Goal: Task Accomplishment & Management: Complete application form

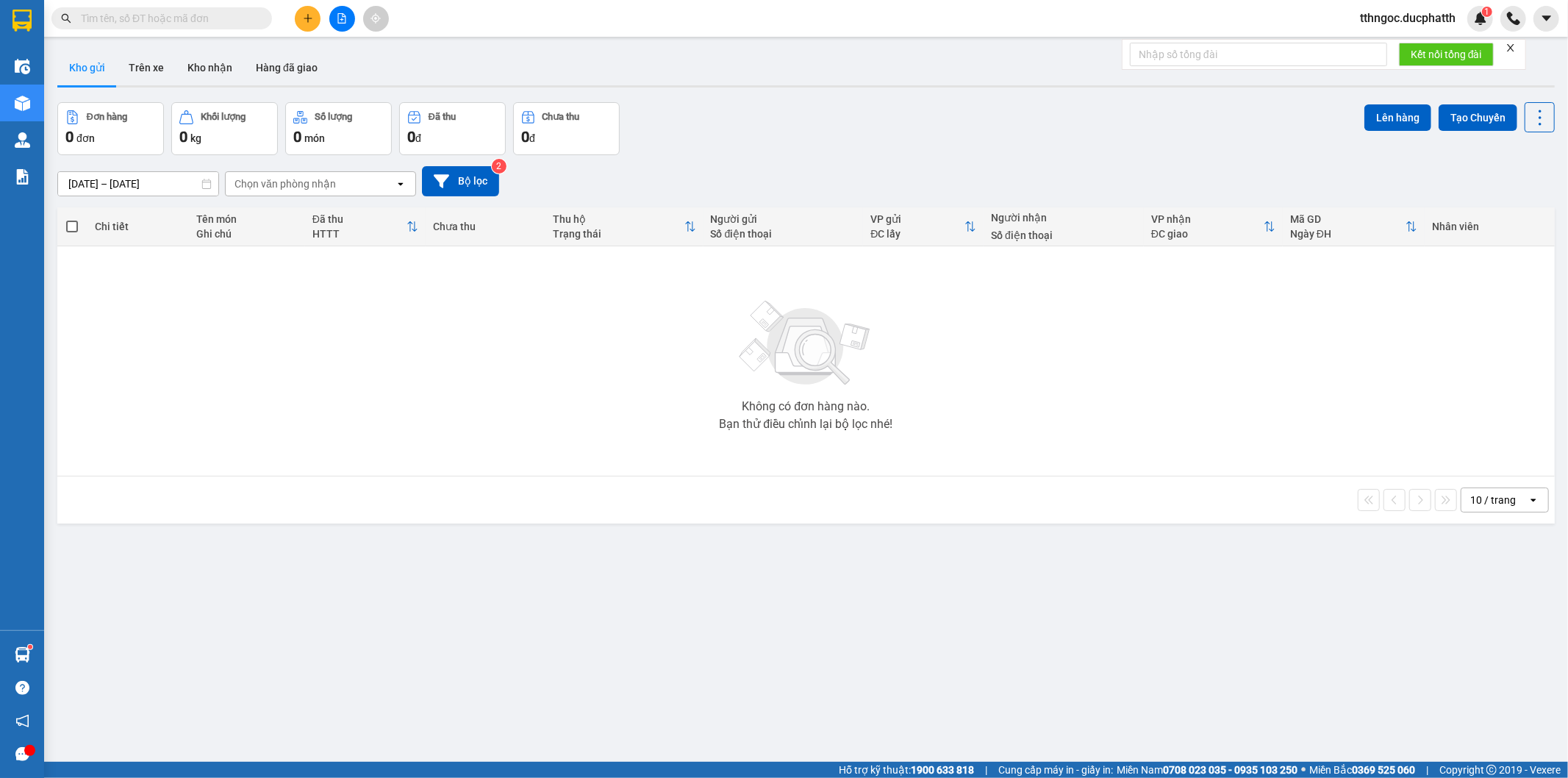
click at [210, 17] on input "text" at bounding box center [167, 18] width 173 height 16
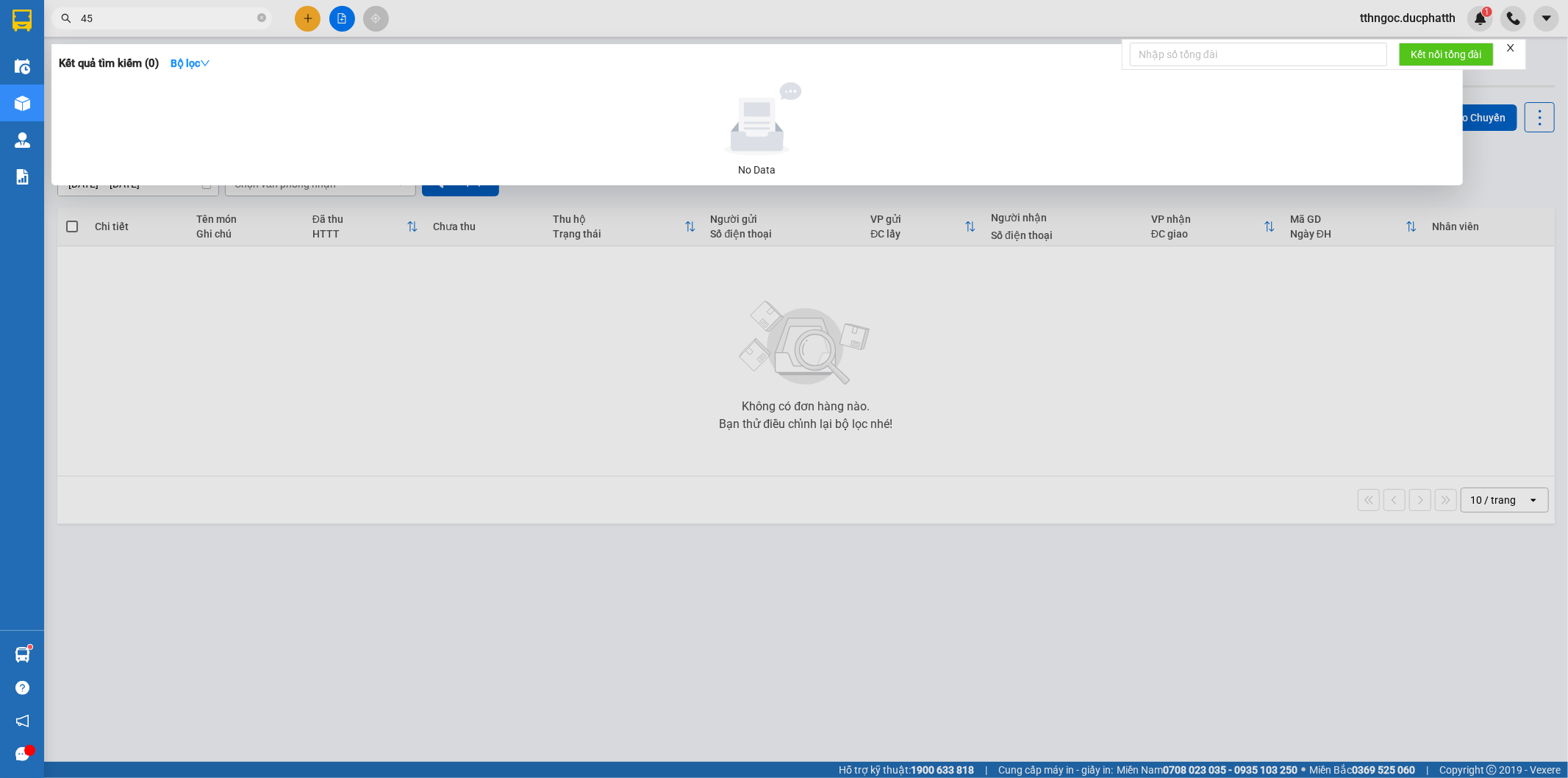
type input "456"
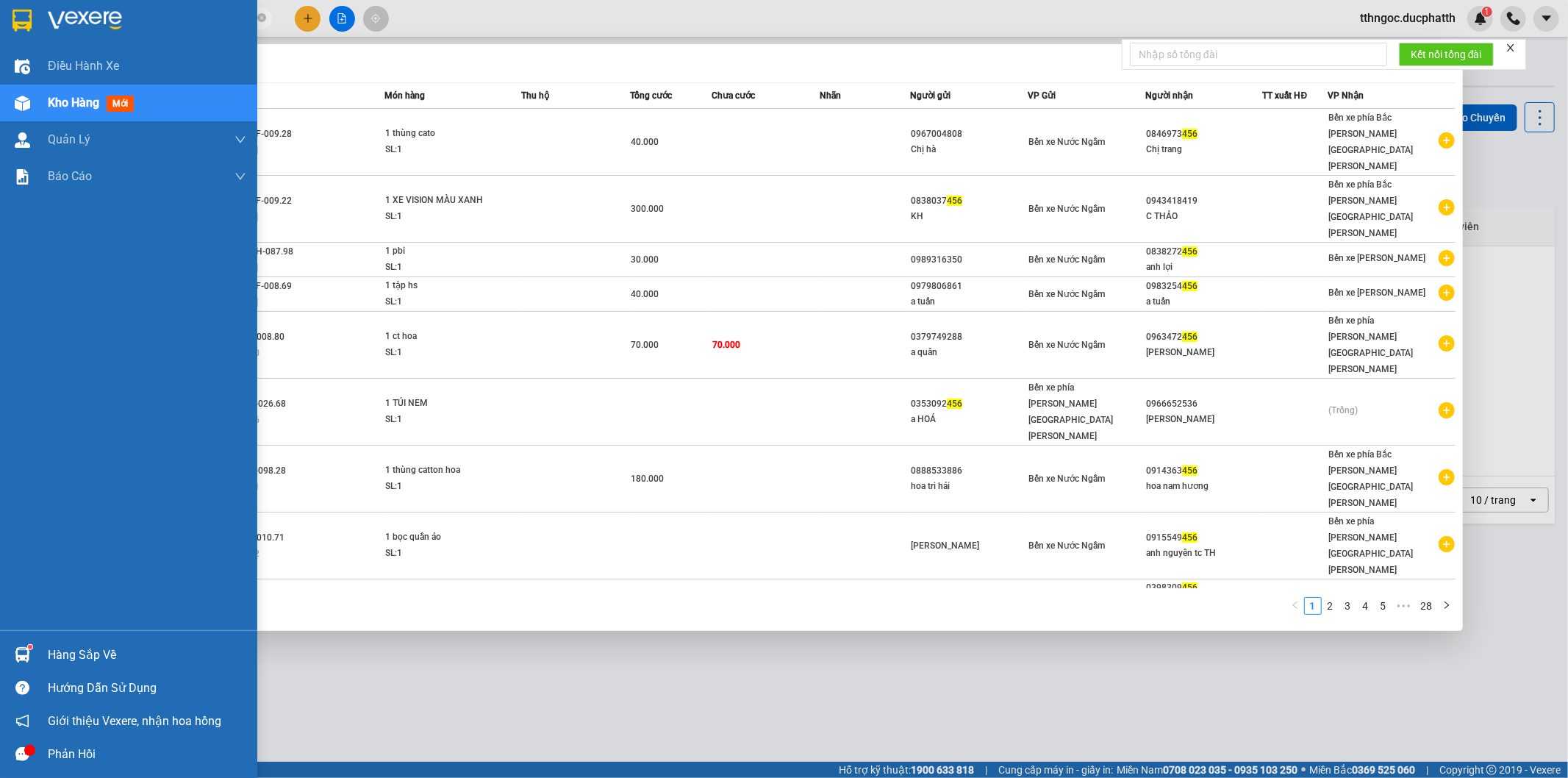
drag, startPoint x: 108, startPoint y: 12, endPoint x: 27, endPoint y: 39, distance: 85.4
click at [27, 39] on section "Kết quả [PERSON_NAME] ( 278 ) Bộ lọc Mã ĐH Trạng thái Món hàng Thu hộ Tổng [PER…" at bounding box center [784, 389] width 1568 height 778
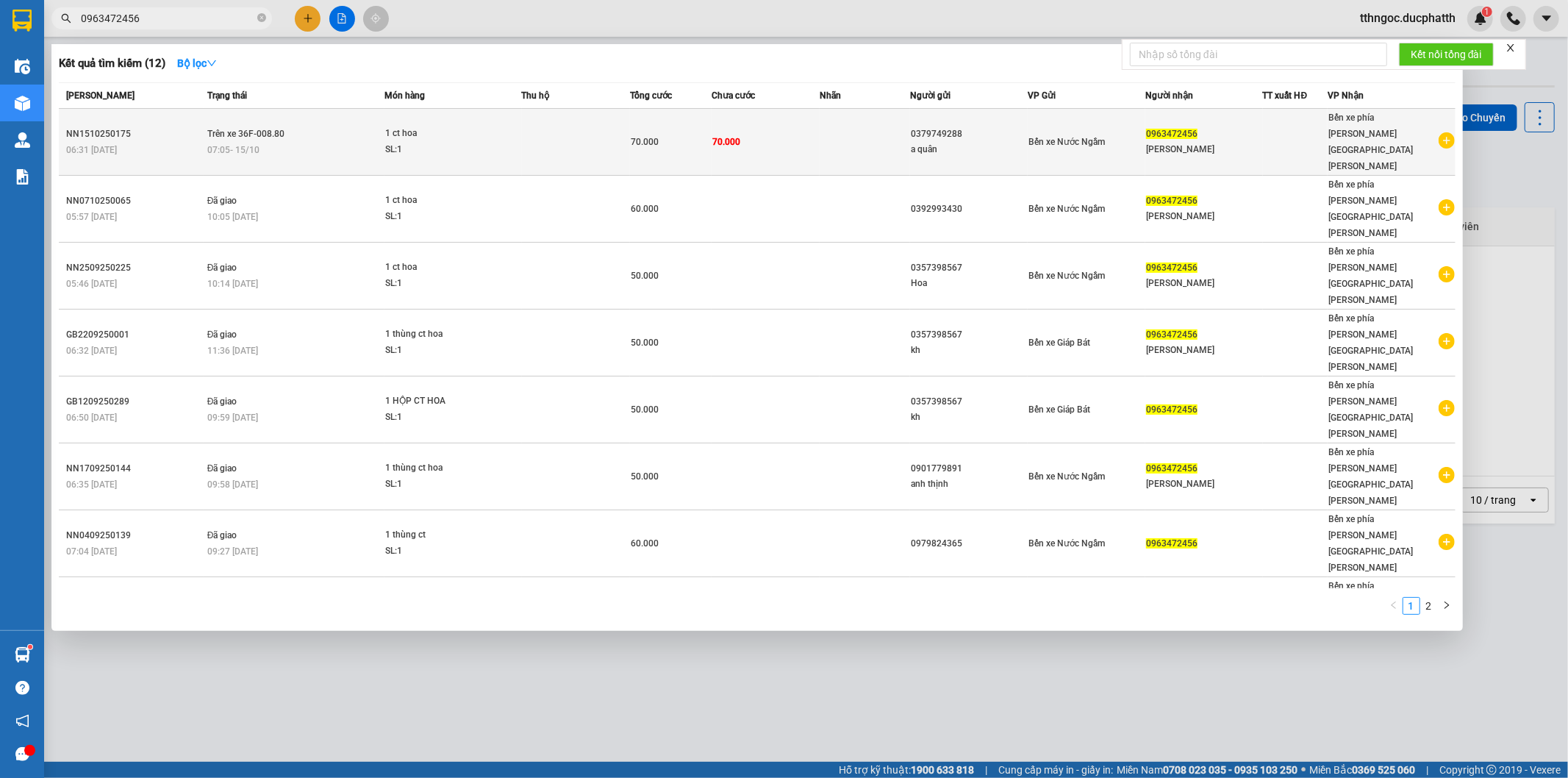
type input "0963472456"
click at [299, 142] on div "07:05 [DATE]" at bounding box center [295, 149] width 177 height 16
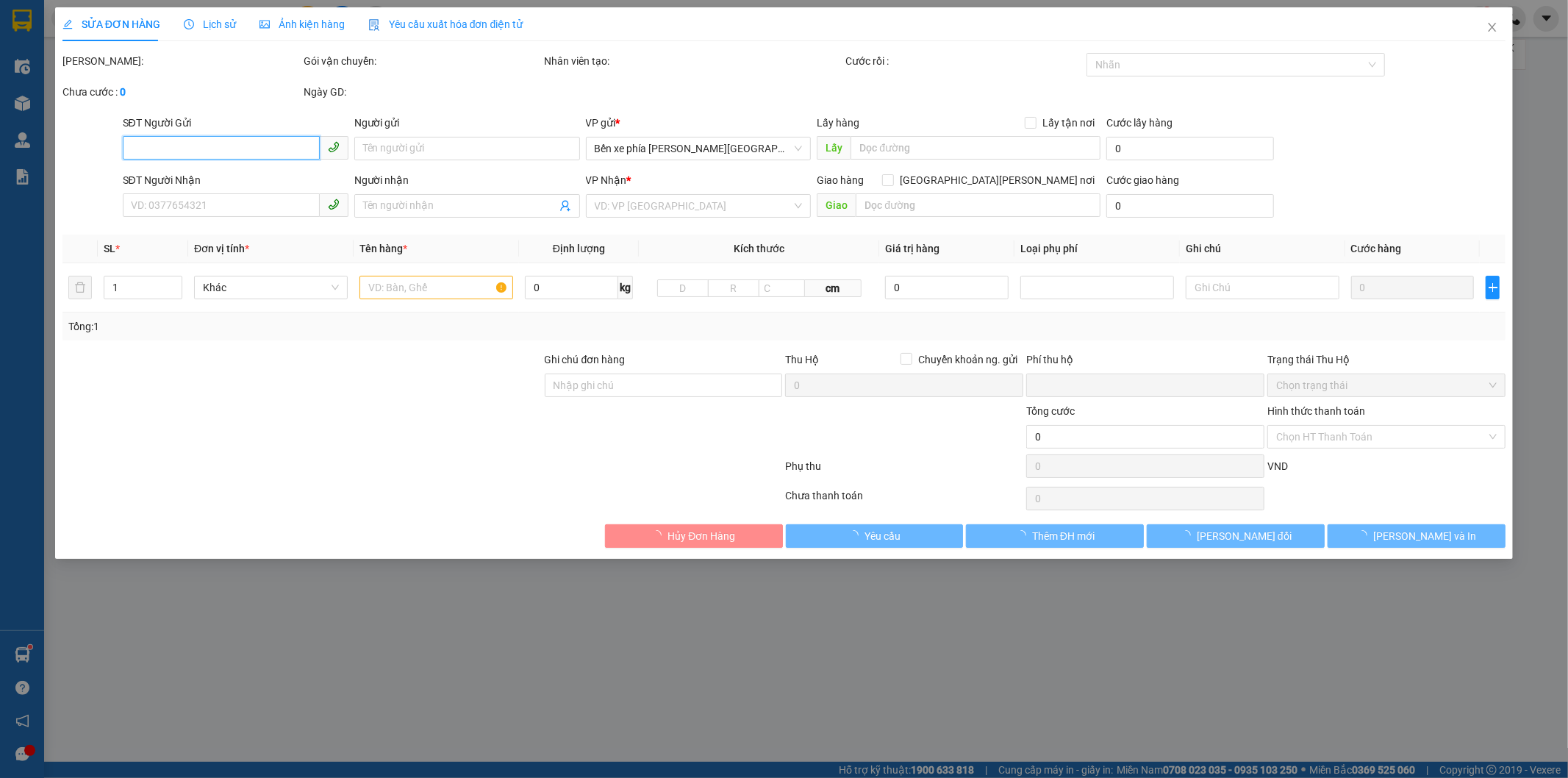
type input "0379749288"
type input "a quân"
type input "0963472456"
type input "[PERSON_NAME]"
type input "nntt"
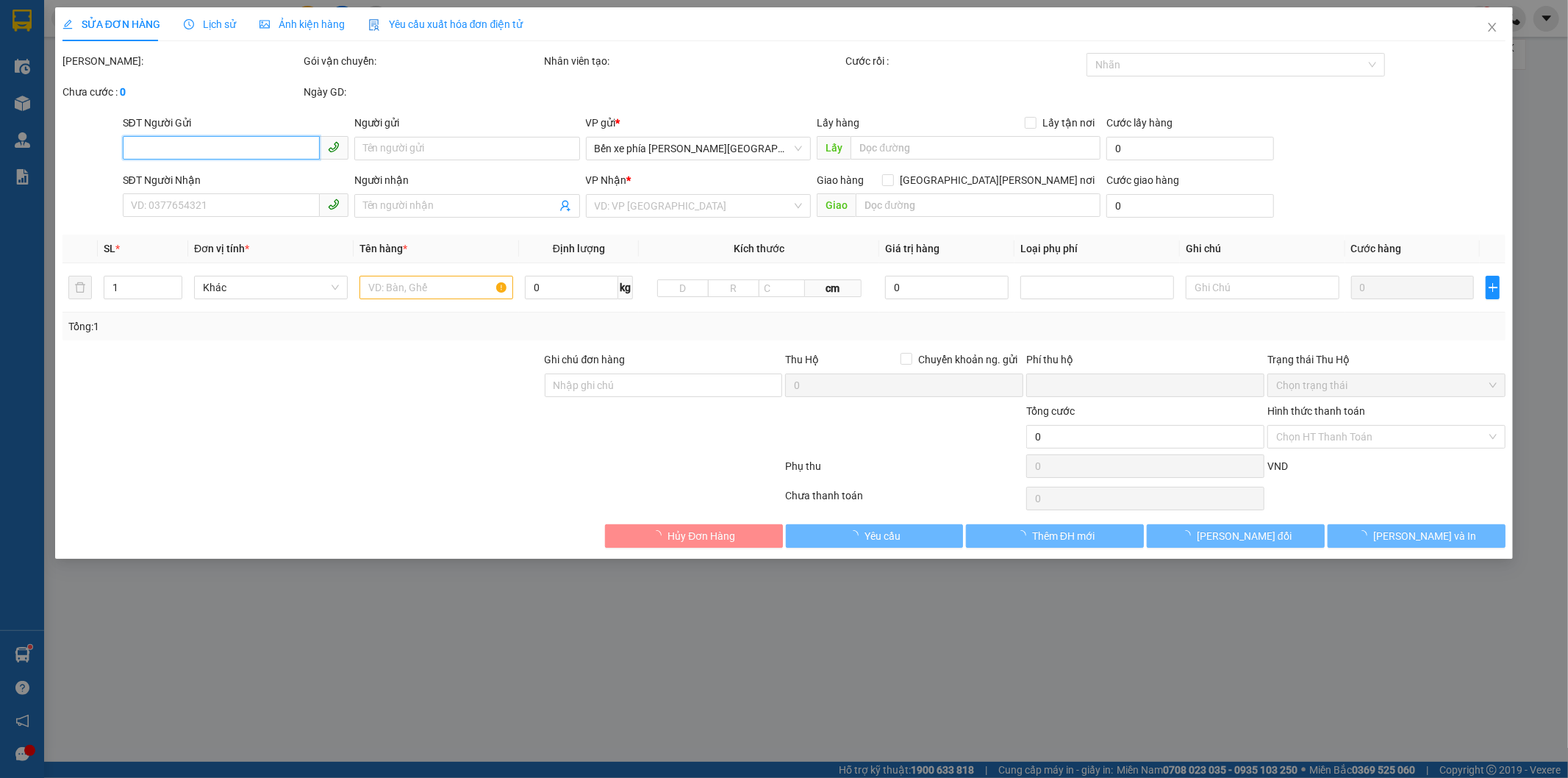
type input "0"
type input "70.000"
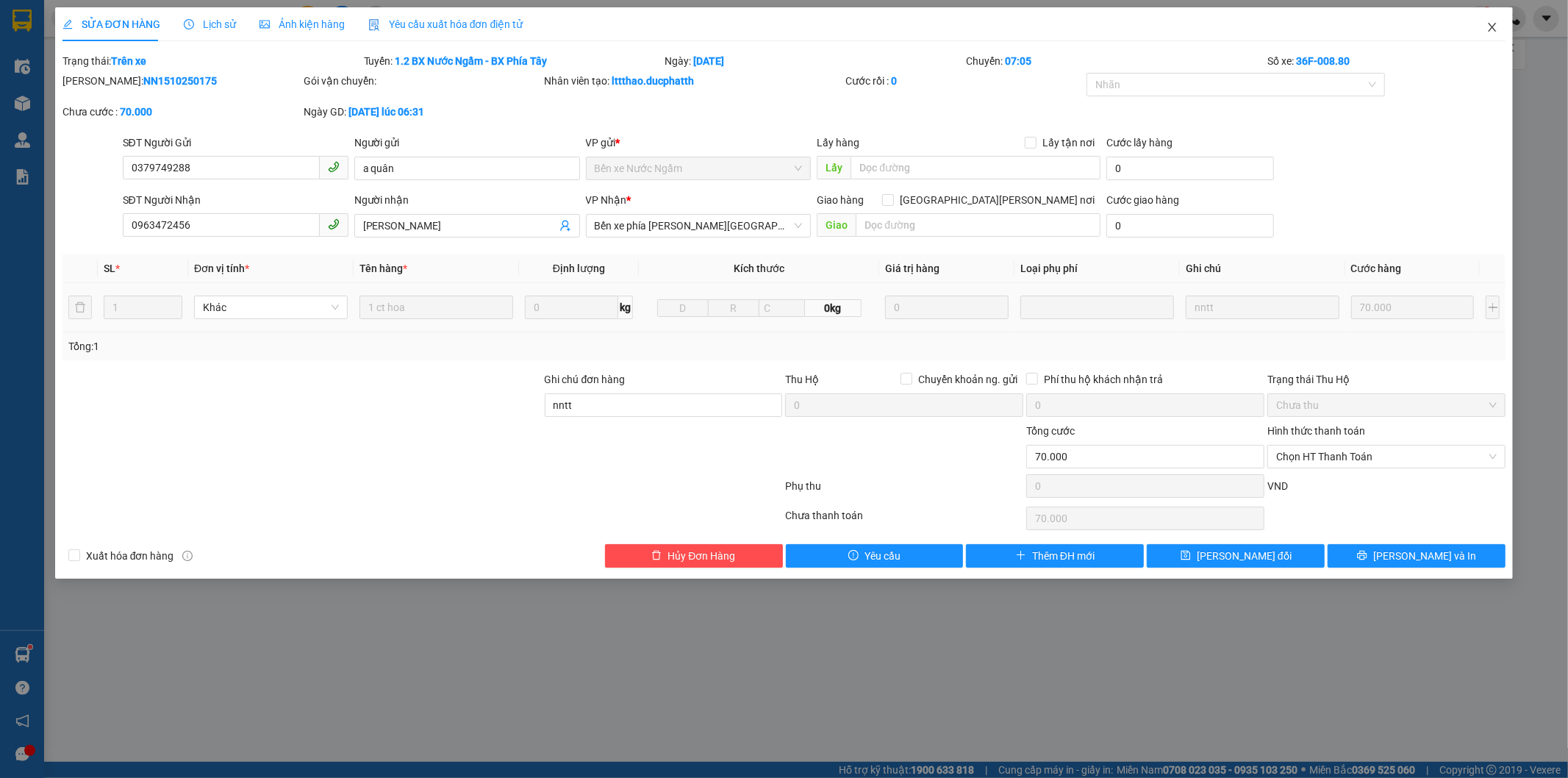
drag, startPoint x: 1488, startPoint y: 27, endPoint x: 1425, endPoint y: 60, distance: 71.1
click at [1489, 27] on icon "close" at bounding box center [1492, 27] width 12 height 12
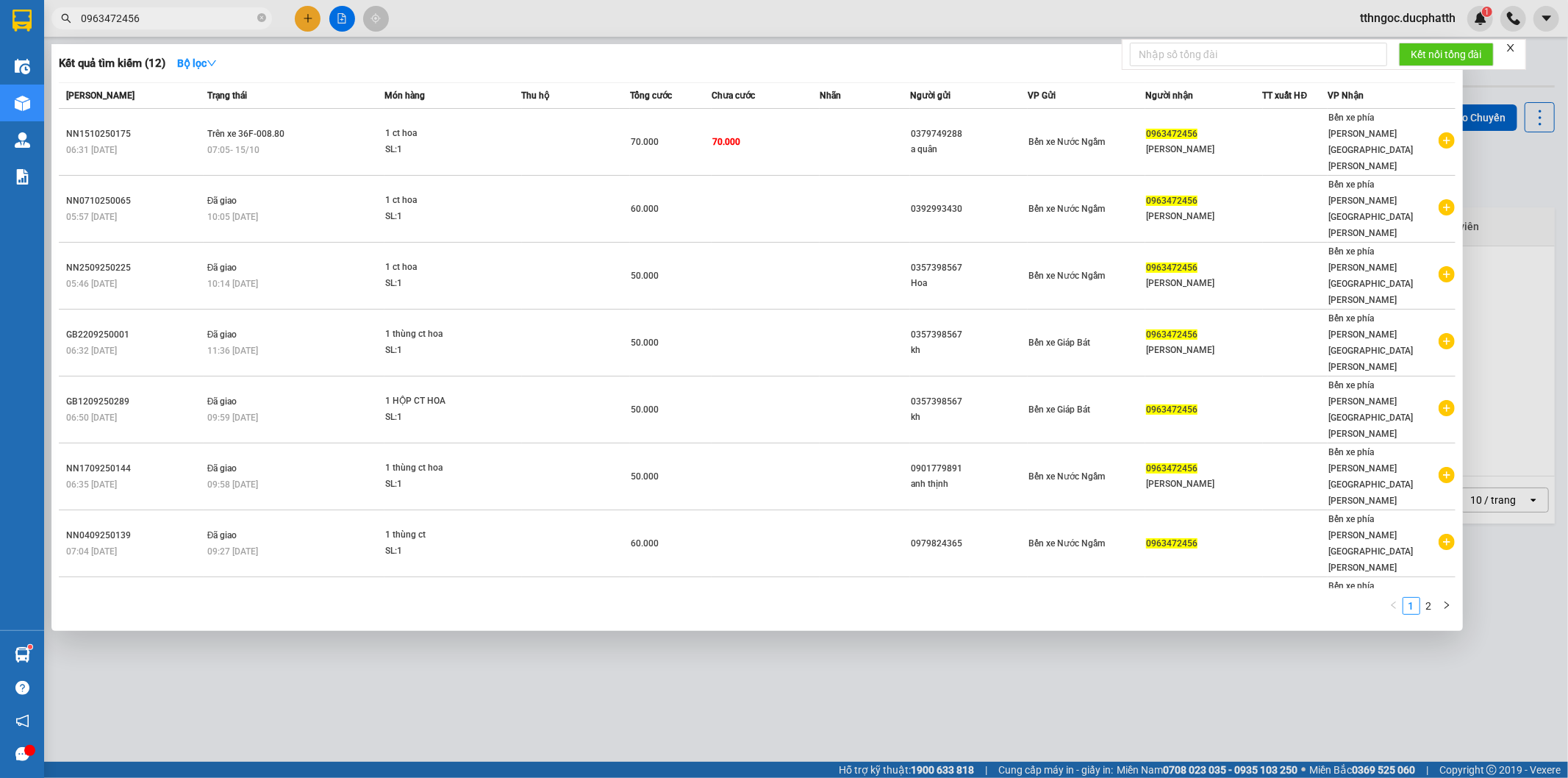
click at [201, 17] on input "0963472456" at bounding box center [167, 18] width 173 height 16
